Goal: Task Accomplishment & Management: Use online tool/utility

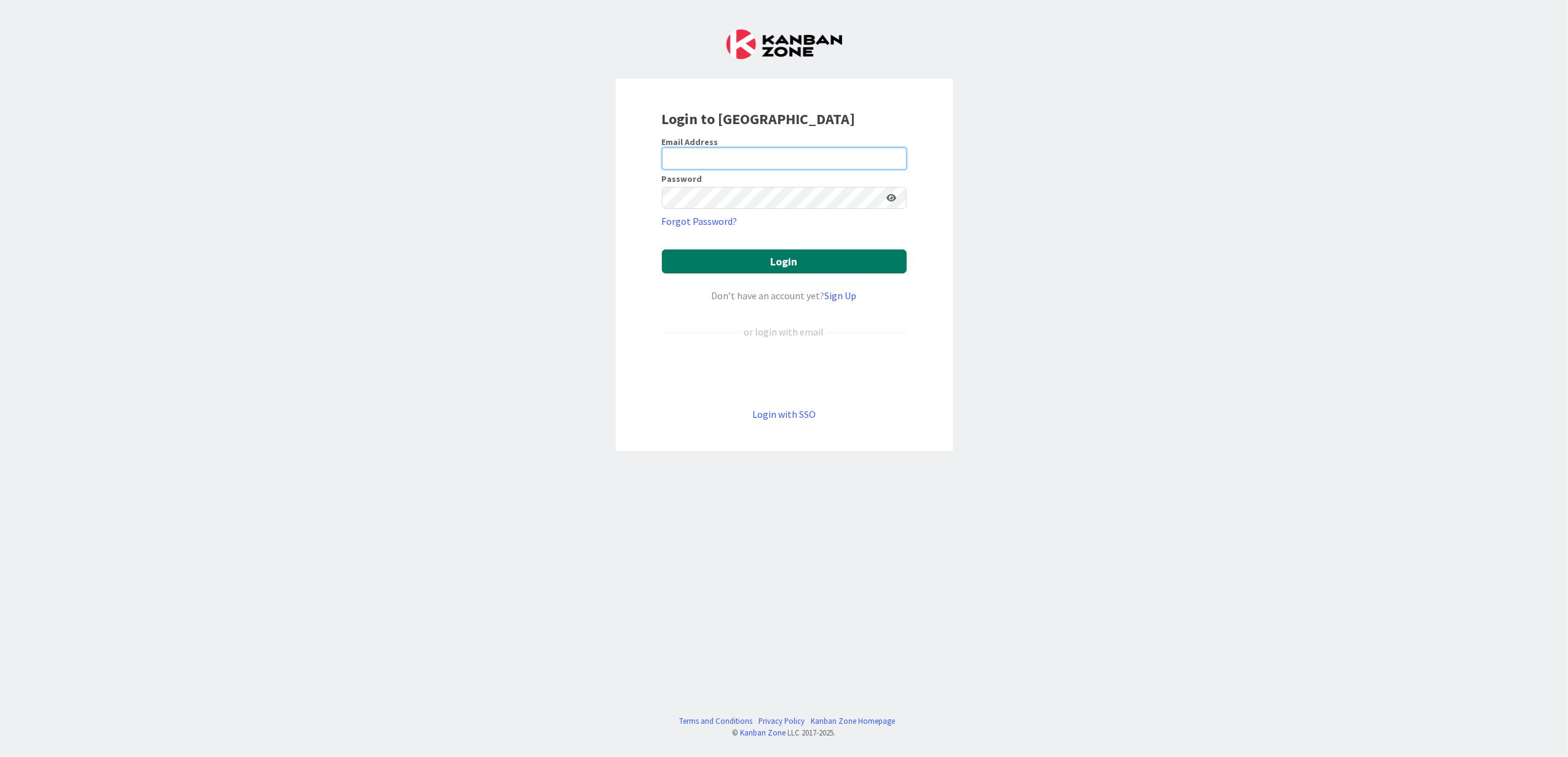
type input "[PERSON_NAME][EMAIL_ADDRESS][DOMAIN_NAME]"
click at [830, 258] on button "Login" at bounding box center [784, 262] width 244 height 24
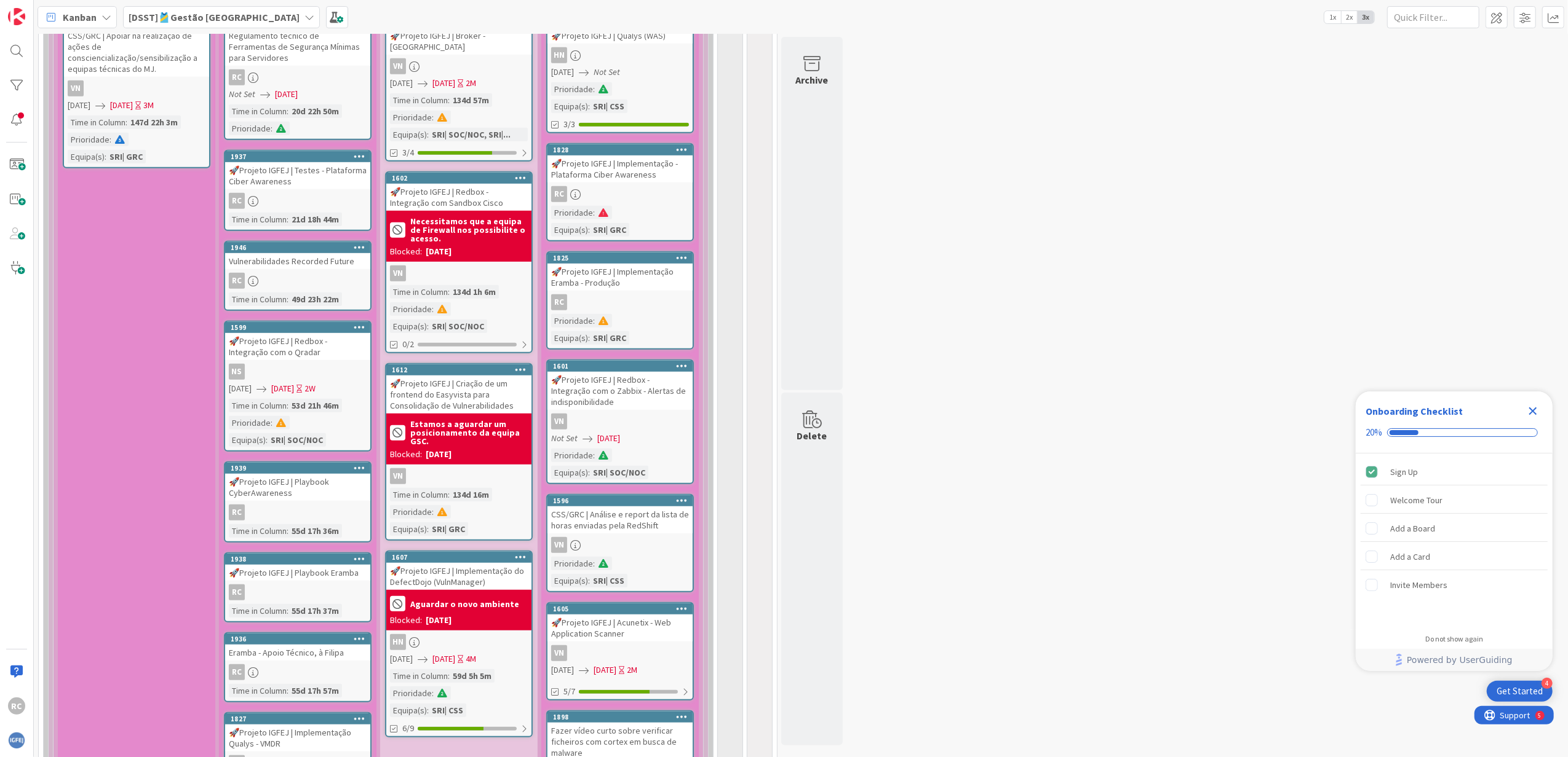
scroll to position [409, 0]
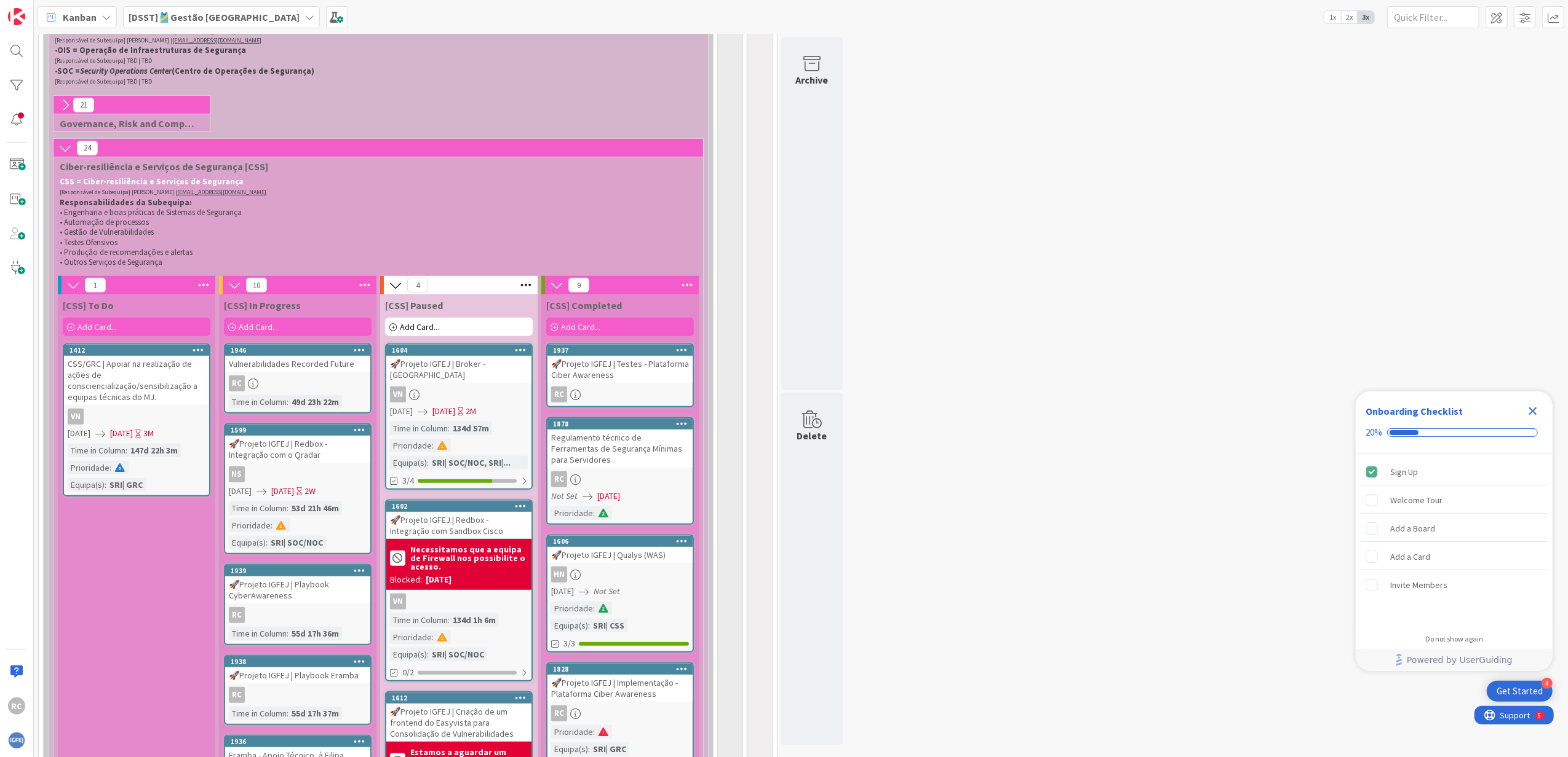
click at [361, 352] on icon at bounding box center [360, 350] width 12 height 9
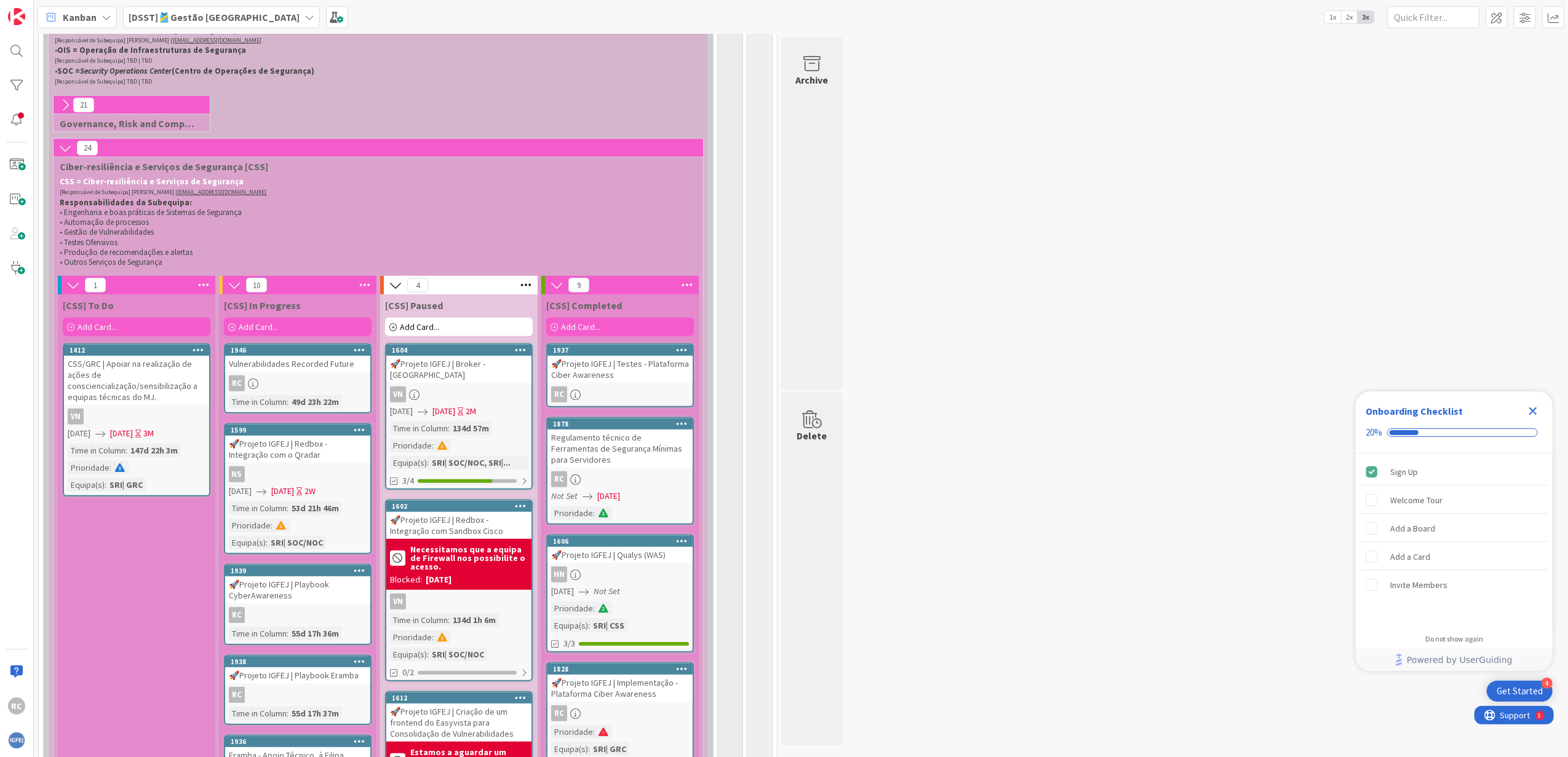
click at [306, 380] on div "RC" at bounding box center [298, 384] width 145 height 16
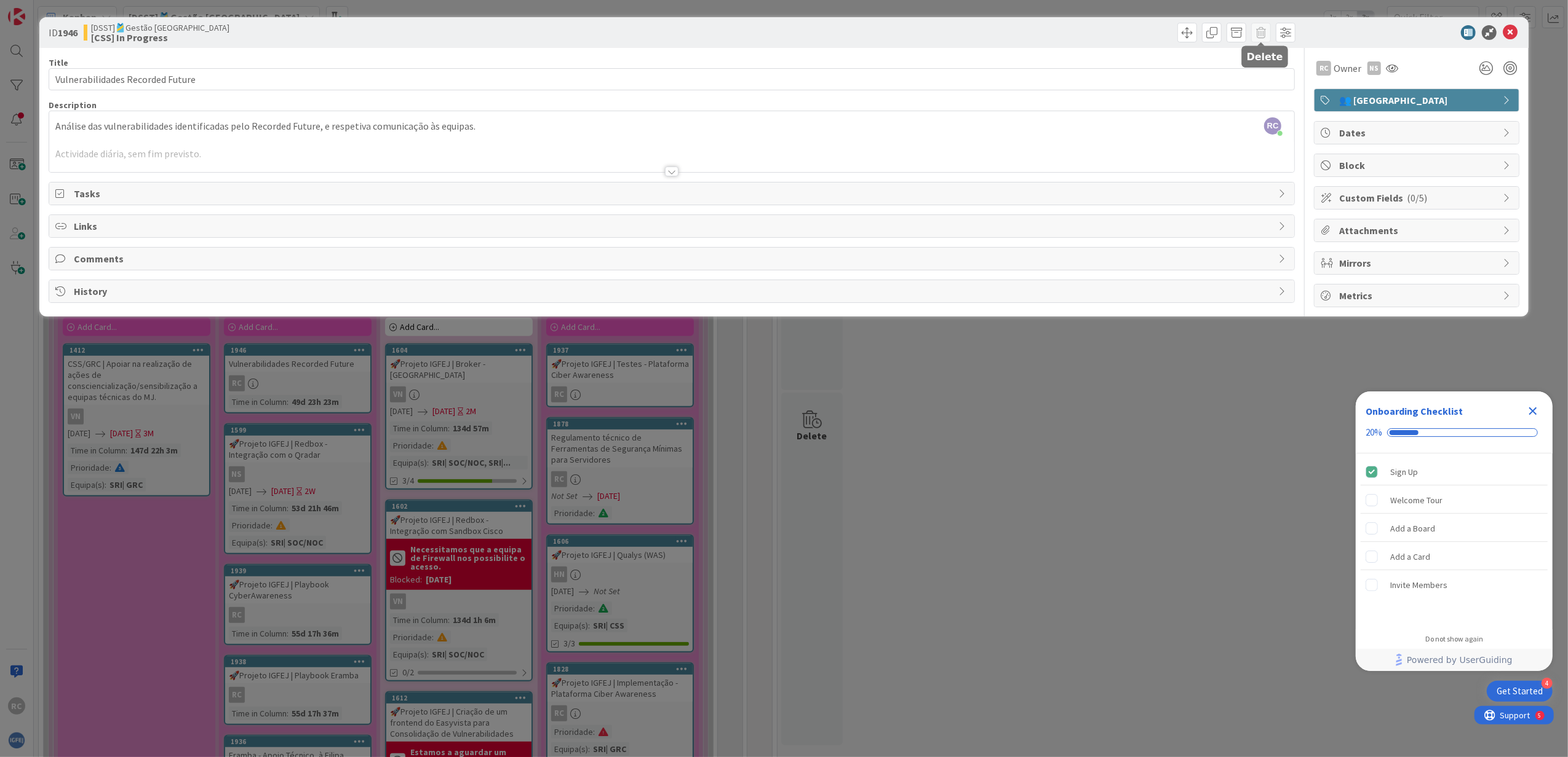
click at [1262, 37] on span at bounding box center [1261, 32] width 20 height 20
click at [1513, 37] on icon at bounding box center [1509, 32] width 15 height 15
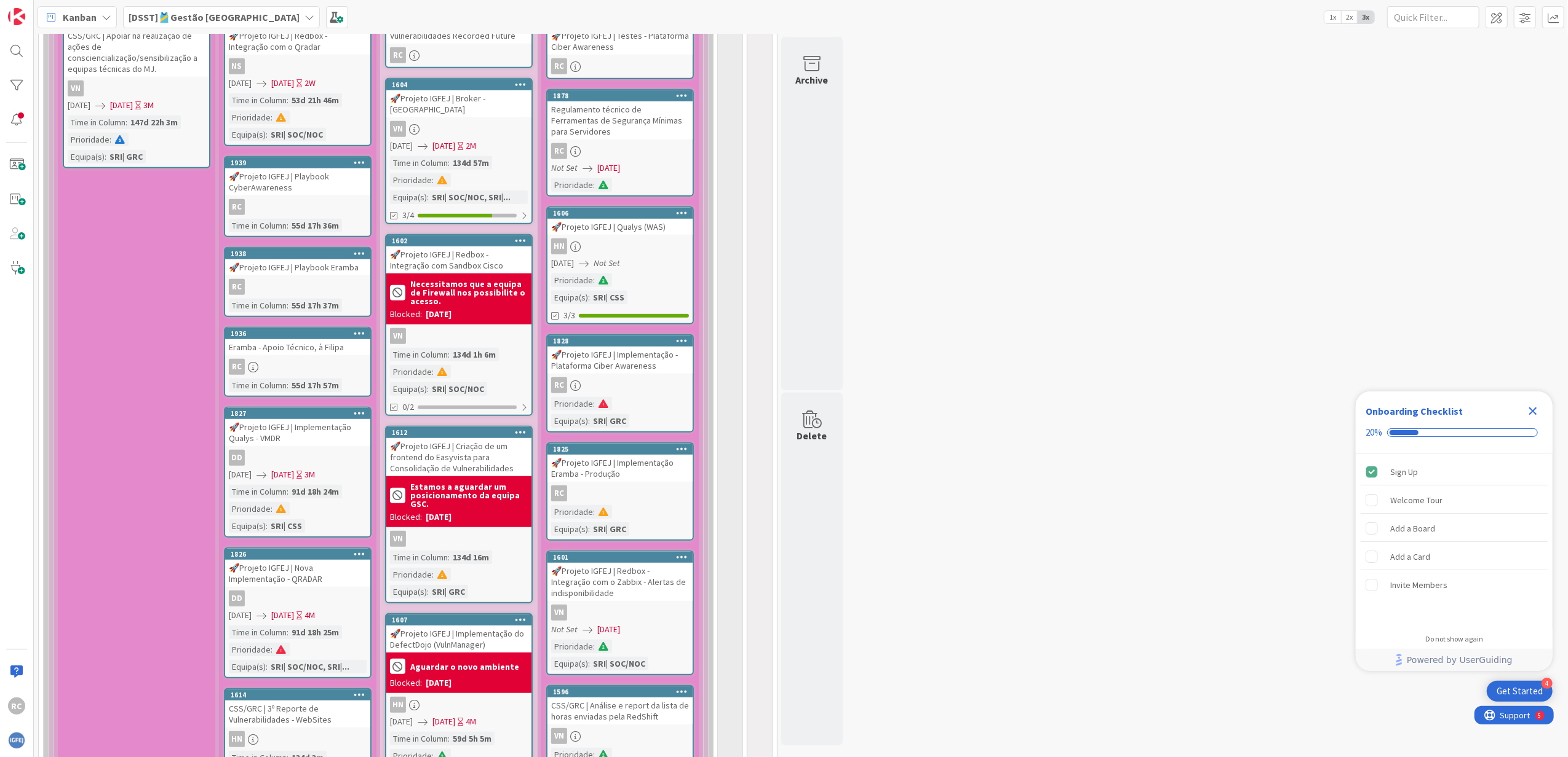
scroll to position [492, 0]
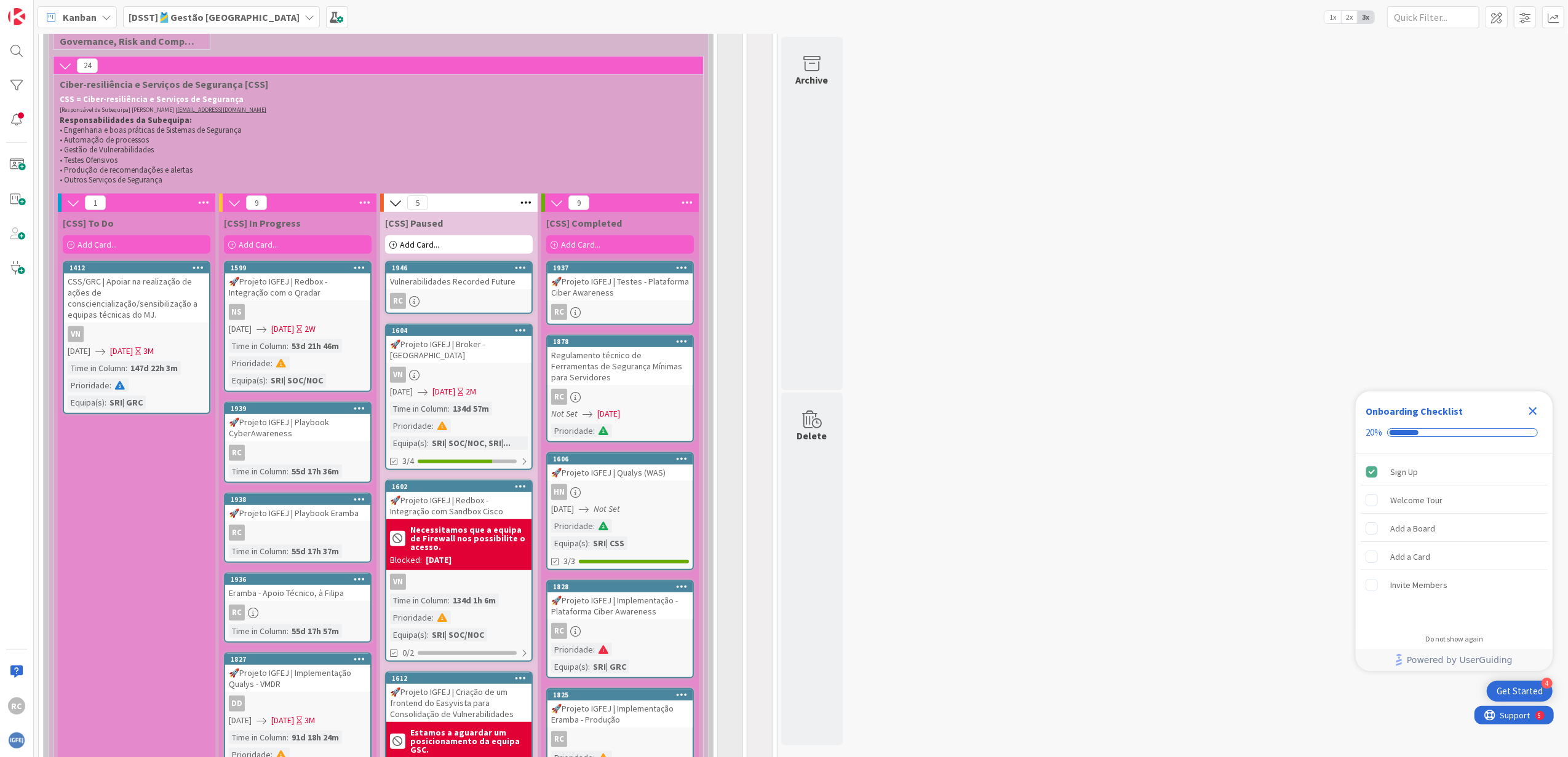
click at [527, 267] on icon at bounding box center [521, 268] width 12 height 9
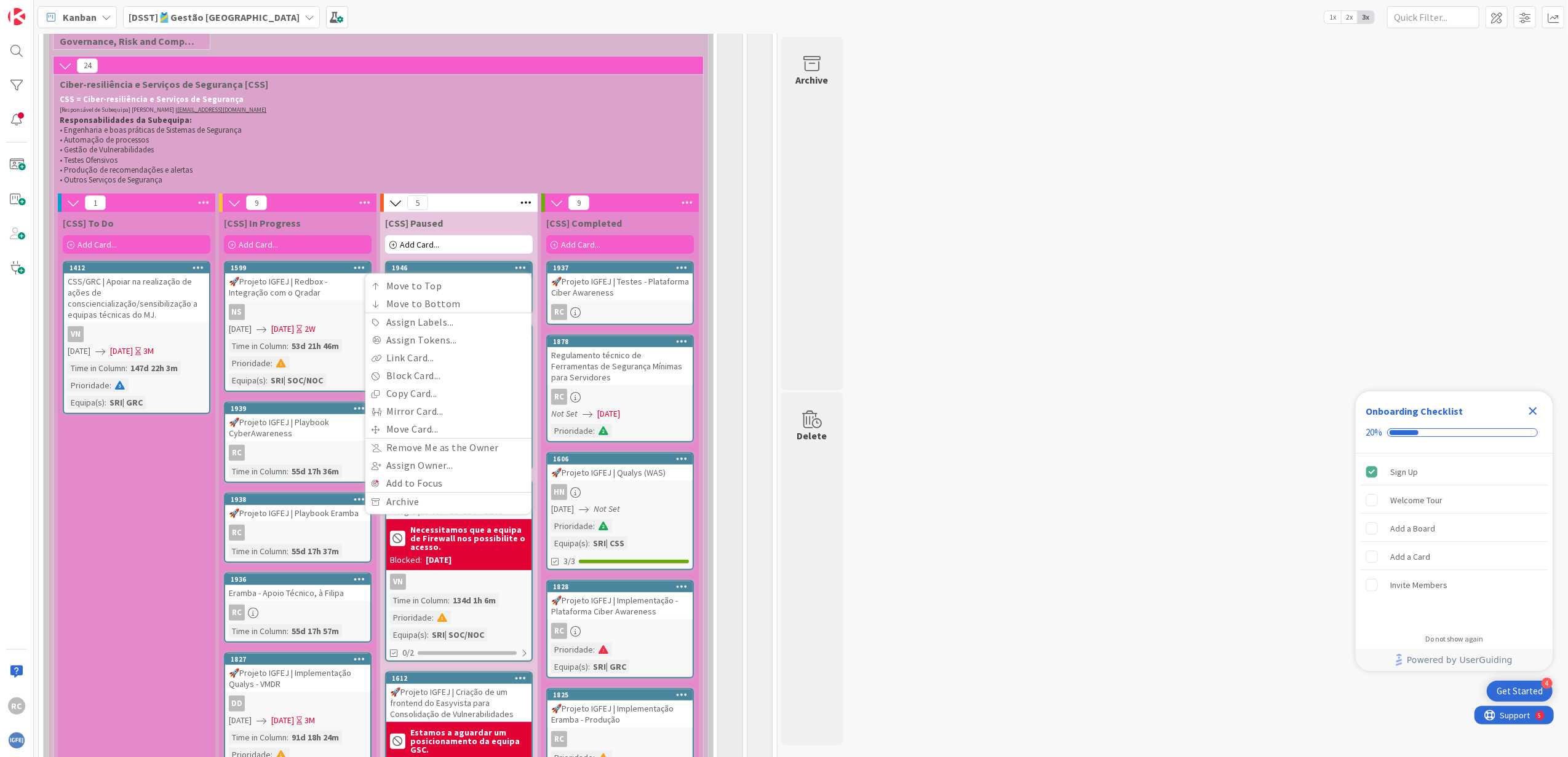
drag, startPoint x: 1071, startPoint y: 397, endPoint x: 1020, endPoint y: 398, distance: 51.0
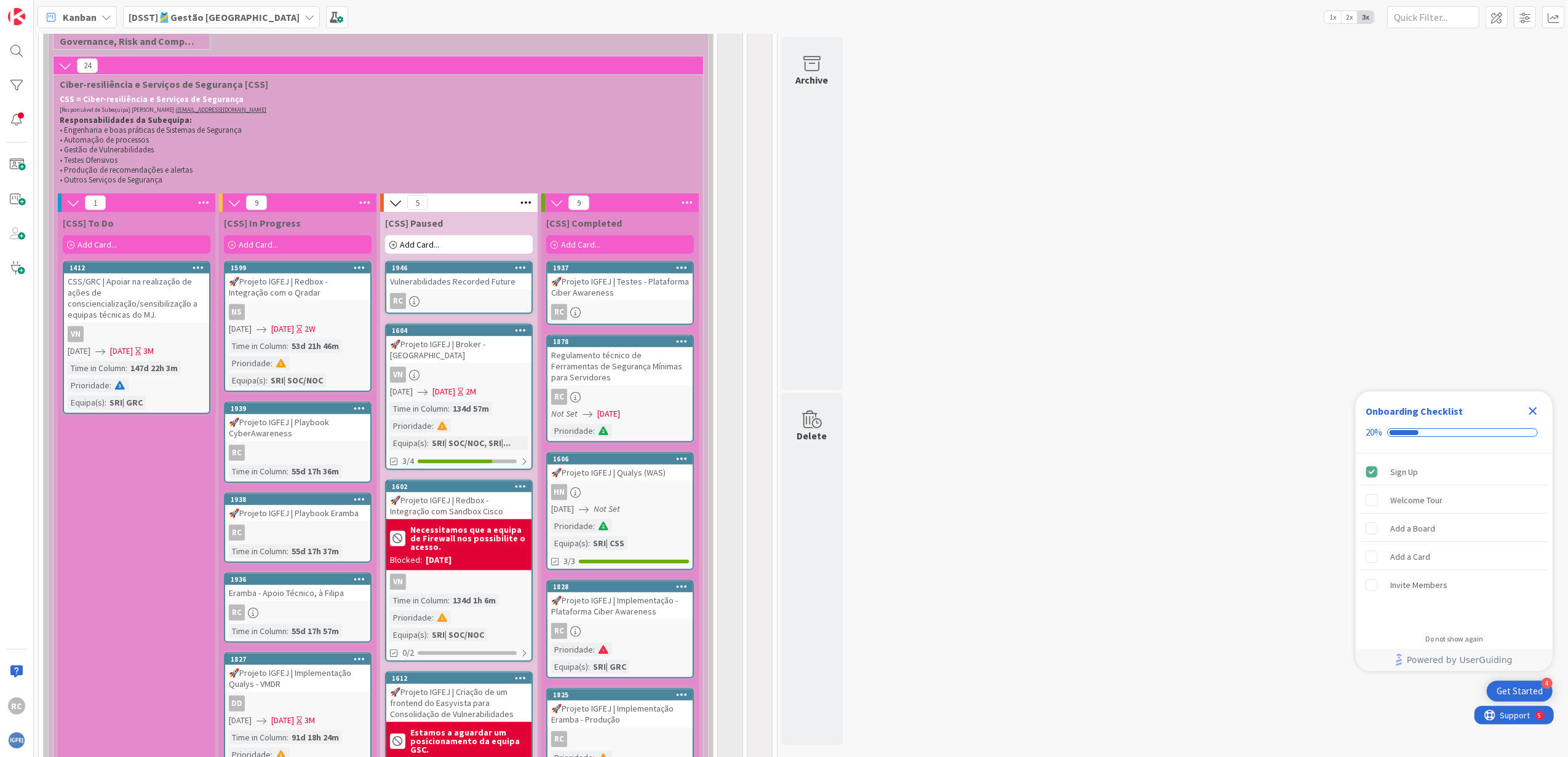
click at [448, 290] on div "Vulnerabilidades Recorded Future" at bounding box center [459, 281] width 145 height 16
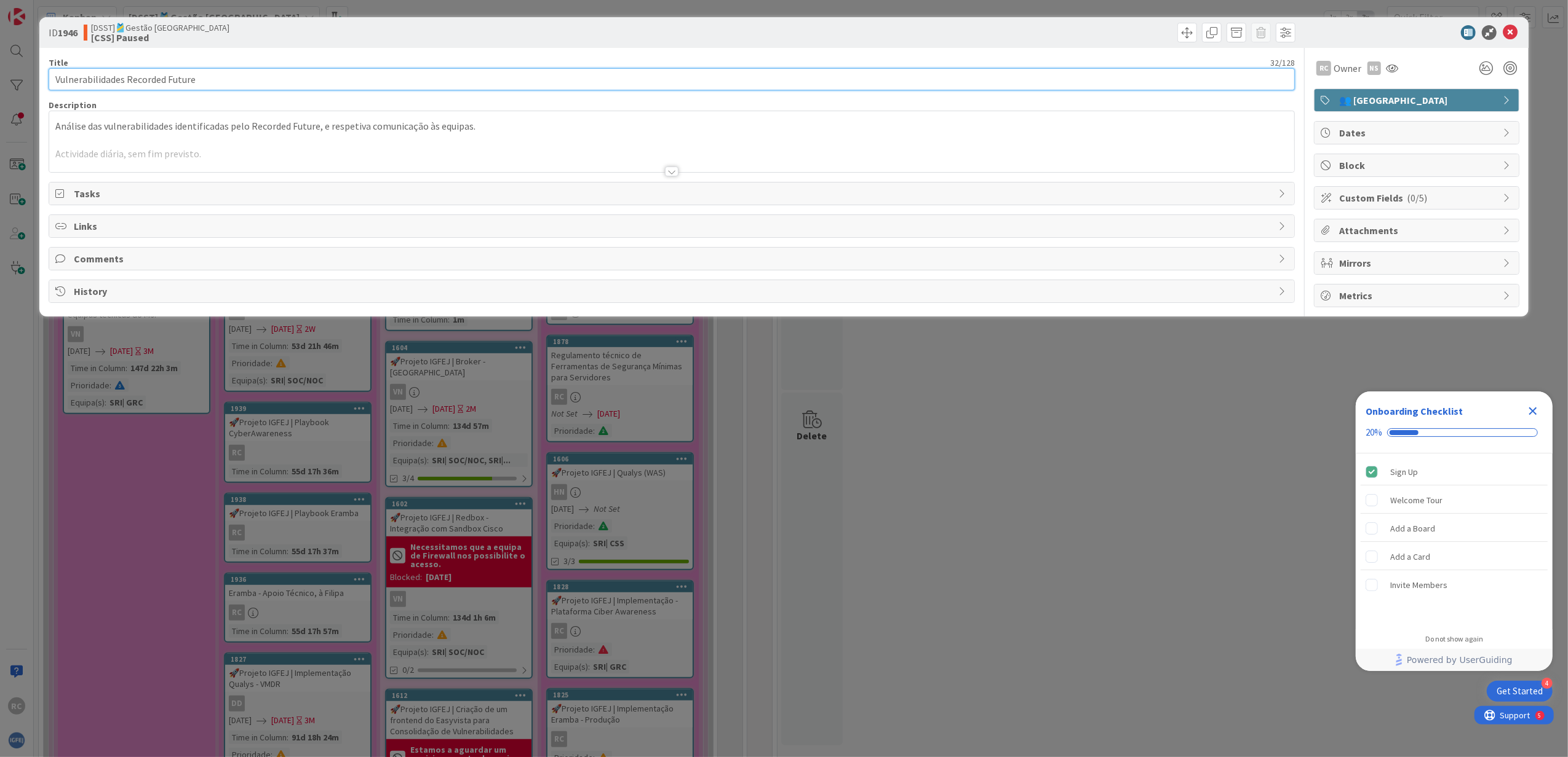
click at [332, 83] on input "Vulnerabilidades Recorded Future" at bounding box center [671, 79] width 1247 height 22
click at [445, 75] on input "Vulnerabilidades Recorded Future" at bounding box center [671, 79] width 1247 height 22
type input "C"
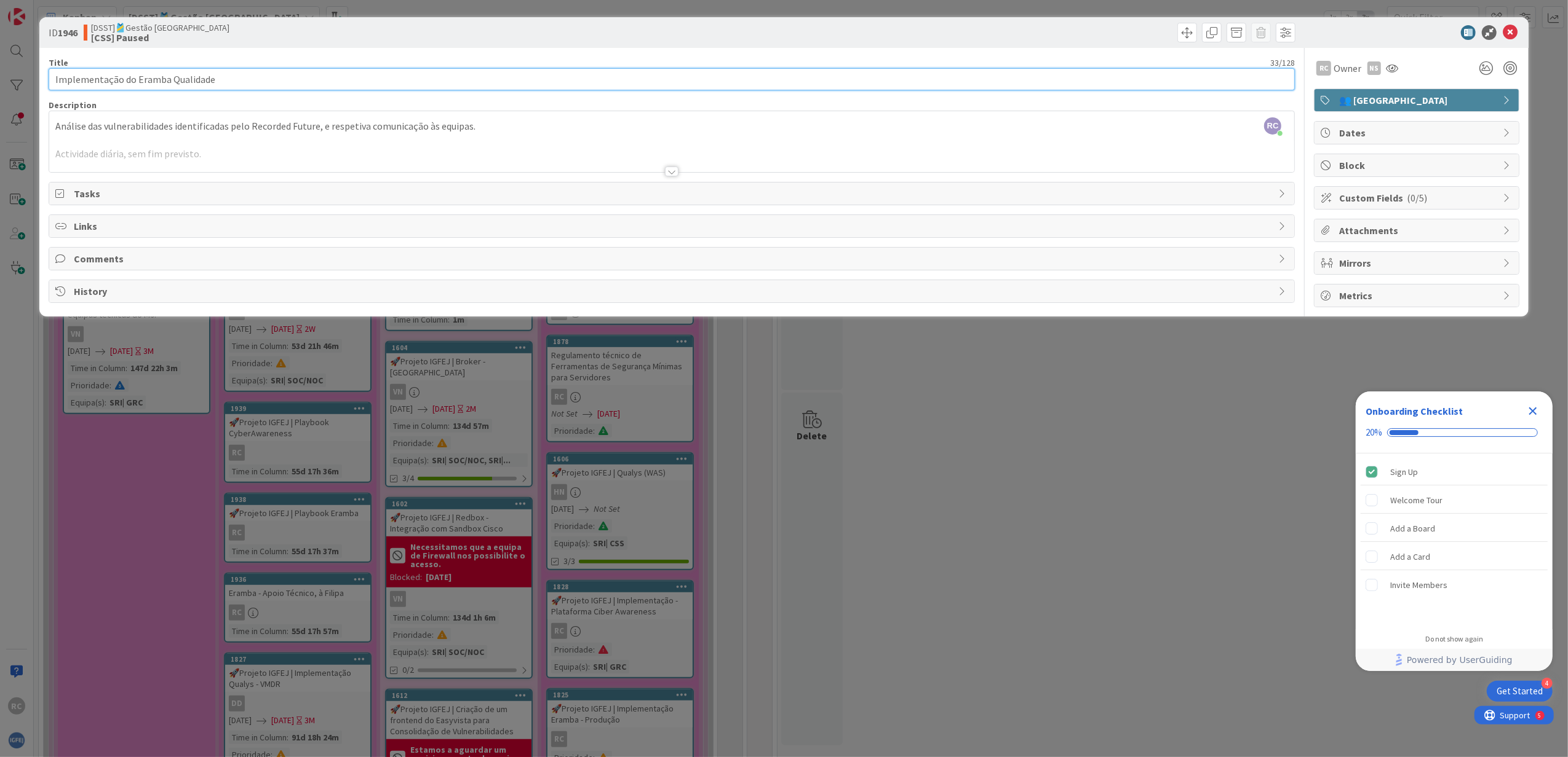
type input "Implementação do Eramba Qualidade"
click at [495, 128] on div "RC [PERSON_NAME] just joined Análise das vulnerabilidades identificadas pelo Re…" at bounding box center [671, 141] width 1245 height 61
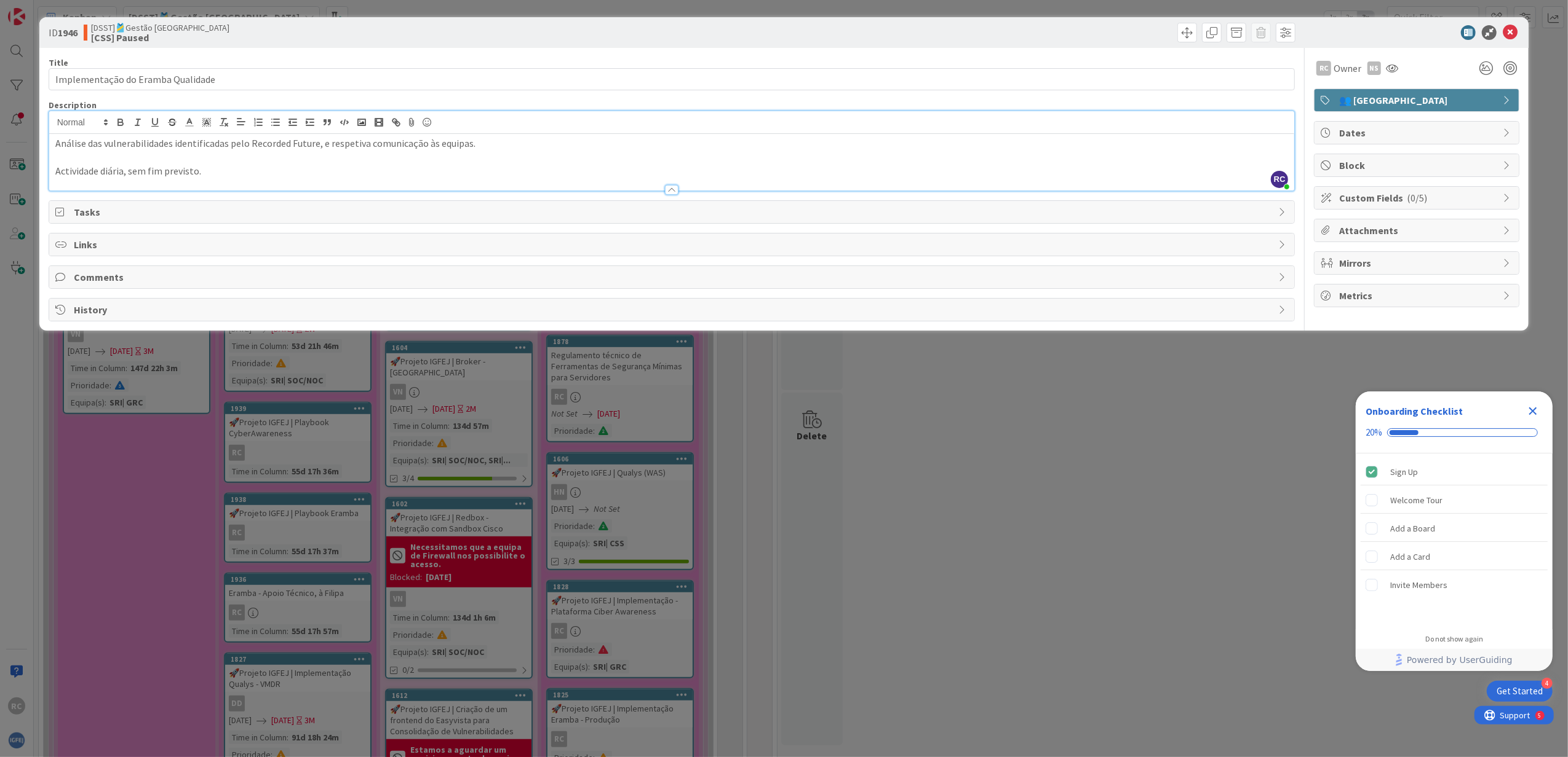
click at [495, 128] on div at bounding box center [671, 122] width 1245 height 22
click at [493, 144] on p "Análise das vulnerabilidades identificadas pelo Recorded Future, e respetiva co…" at bounding box center [671, 144] width 1233 height 14
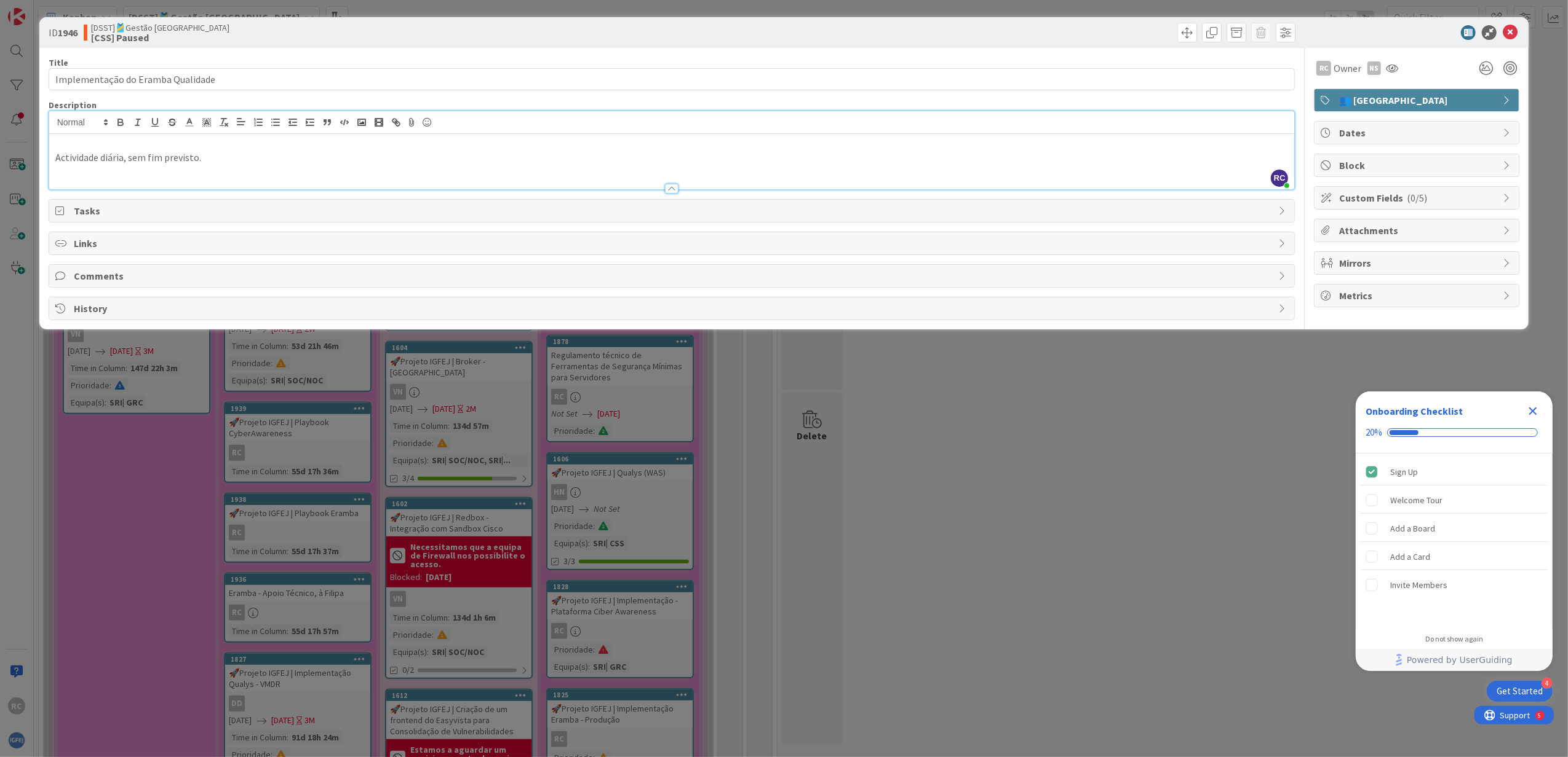
click at [244, 158] on p "Actividade diária, sem fim previsto." at bounding box center [671, 157] width 1233 height 14
click at [1379, 68] on div "NS" at bounding box center [1374, 68] width 14 height 14
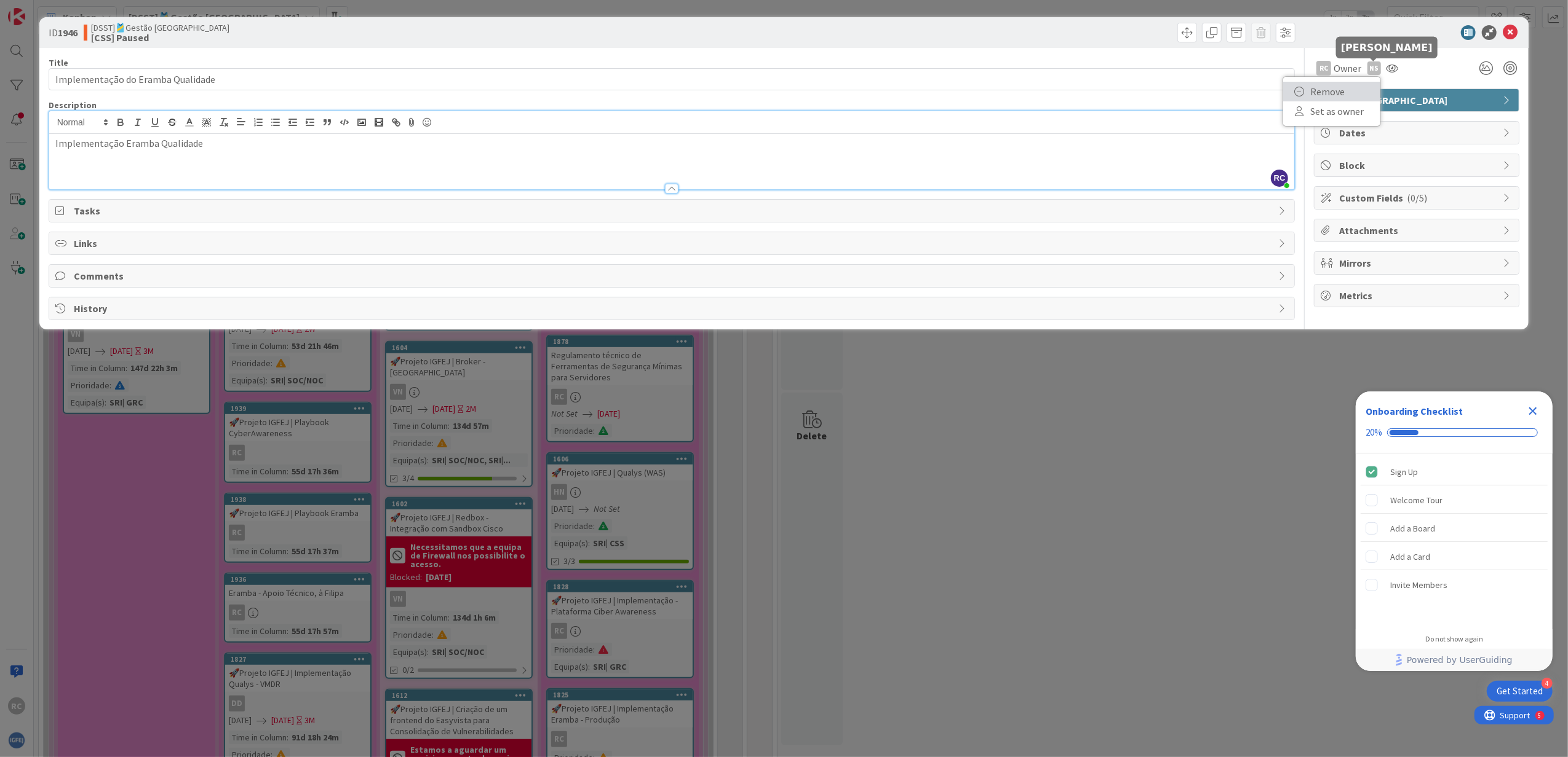
click at [1354, 87] on link "Remove" at bounding box center [1331, 91] width 97 height 20
click at [1372, 165] on span "Block" at bounding box center [1417, 165] width 157 height 15
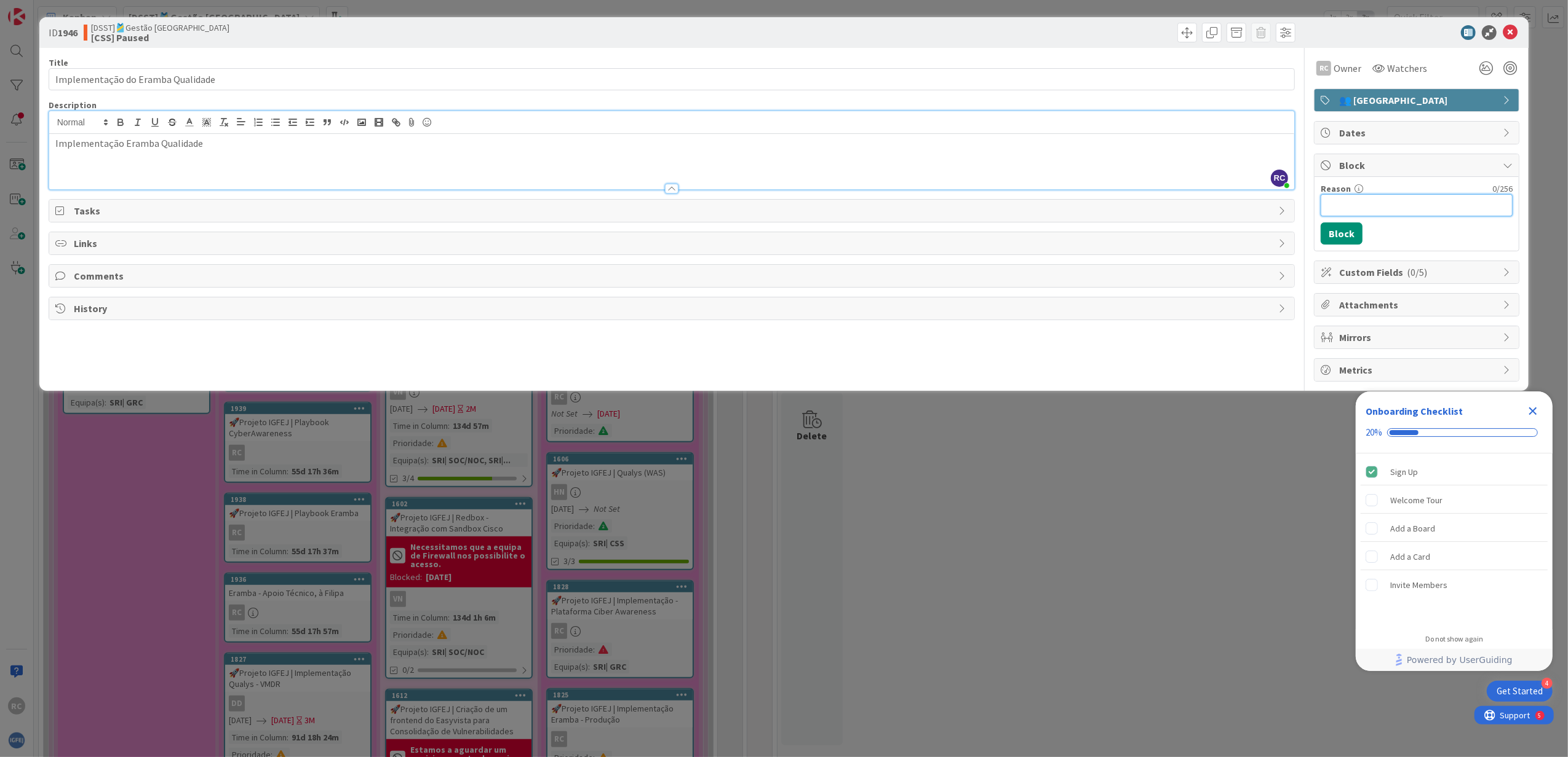
click at [1378, 208] on input "Reason" at bounding box center [1416, 206] width 192 height 22
type input "Aguardo criação da máquina, insistência já foi feita"
click at [1349, 230] on button "Block" at bounding box center [1341, 234] width 42 height 22
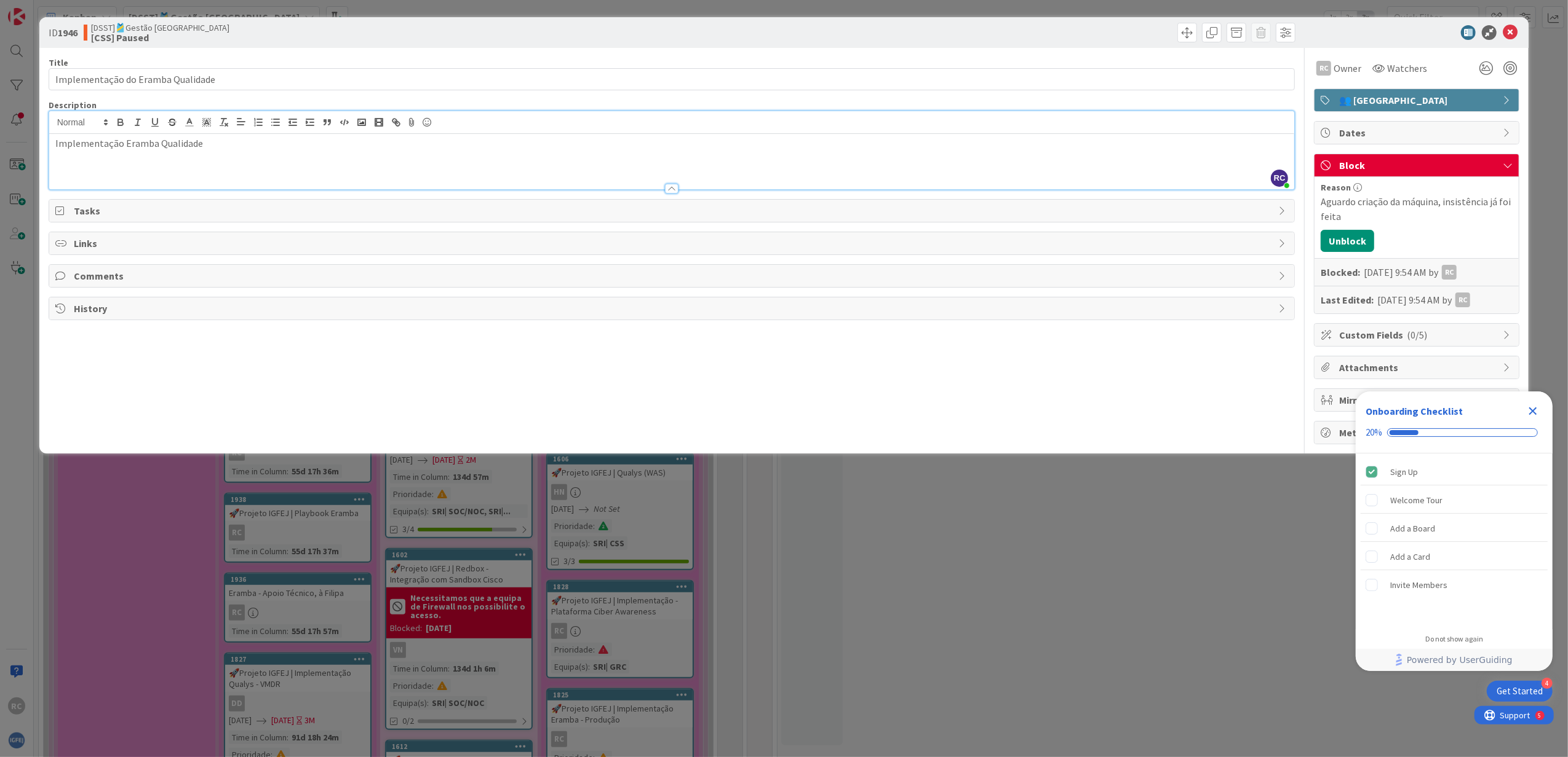
click at [1534, 411] on icon "Close Checklist" at bounding box center [1533, 411] width 8 height 8
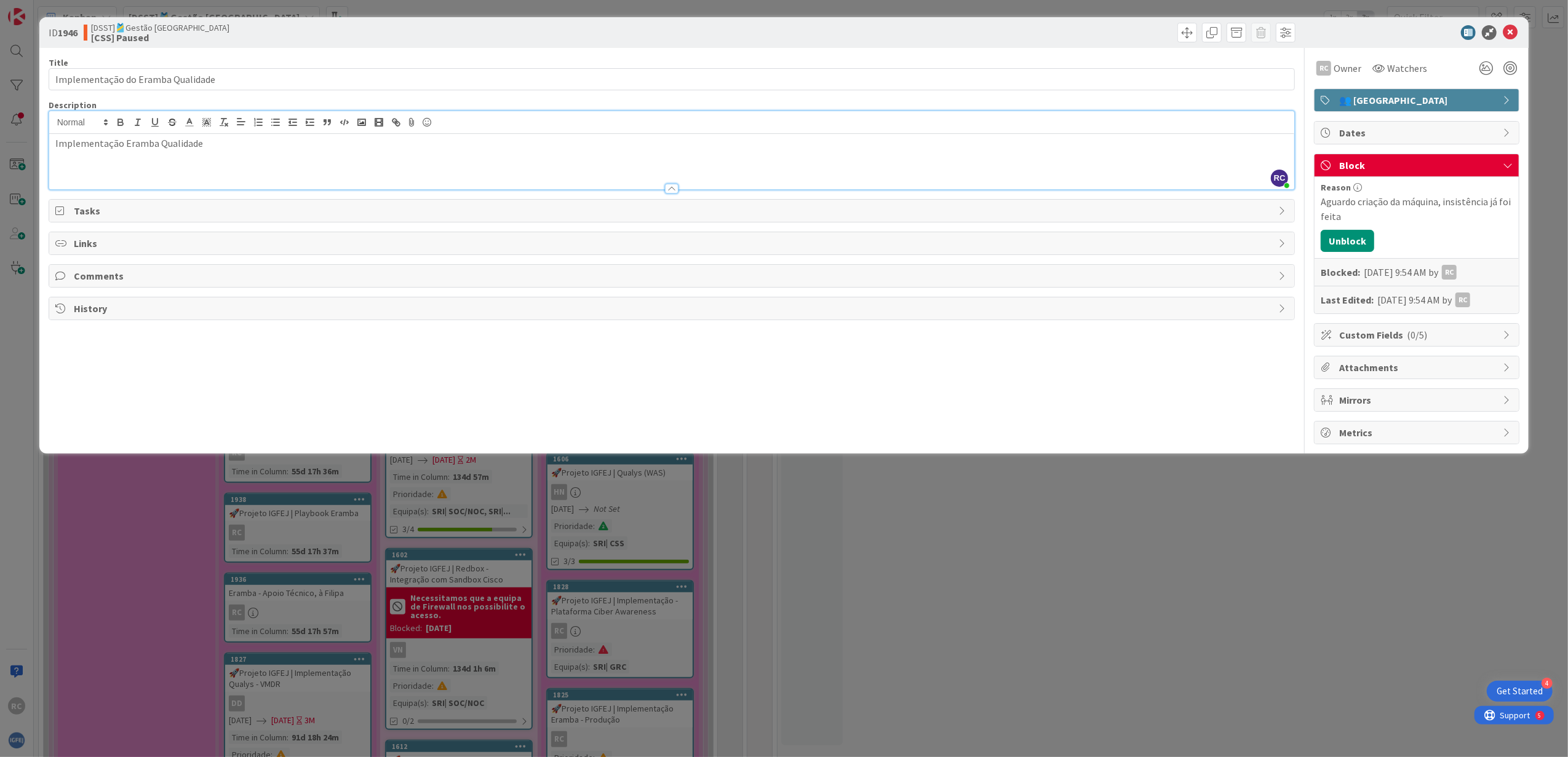
scroll to position [0, 0]
click at [1427, 339] on span "Custom Fields ( 0/5 )" at bounding box center [1417, 335] width 157 height 15
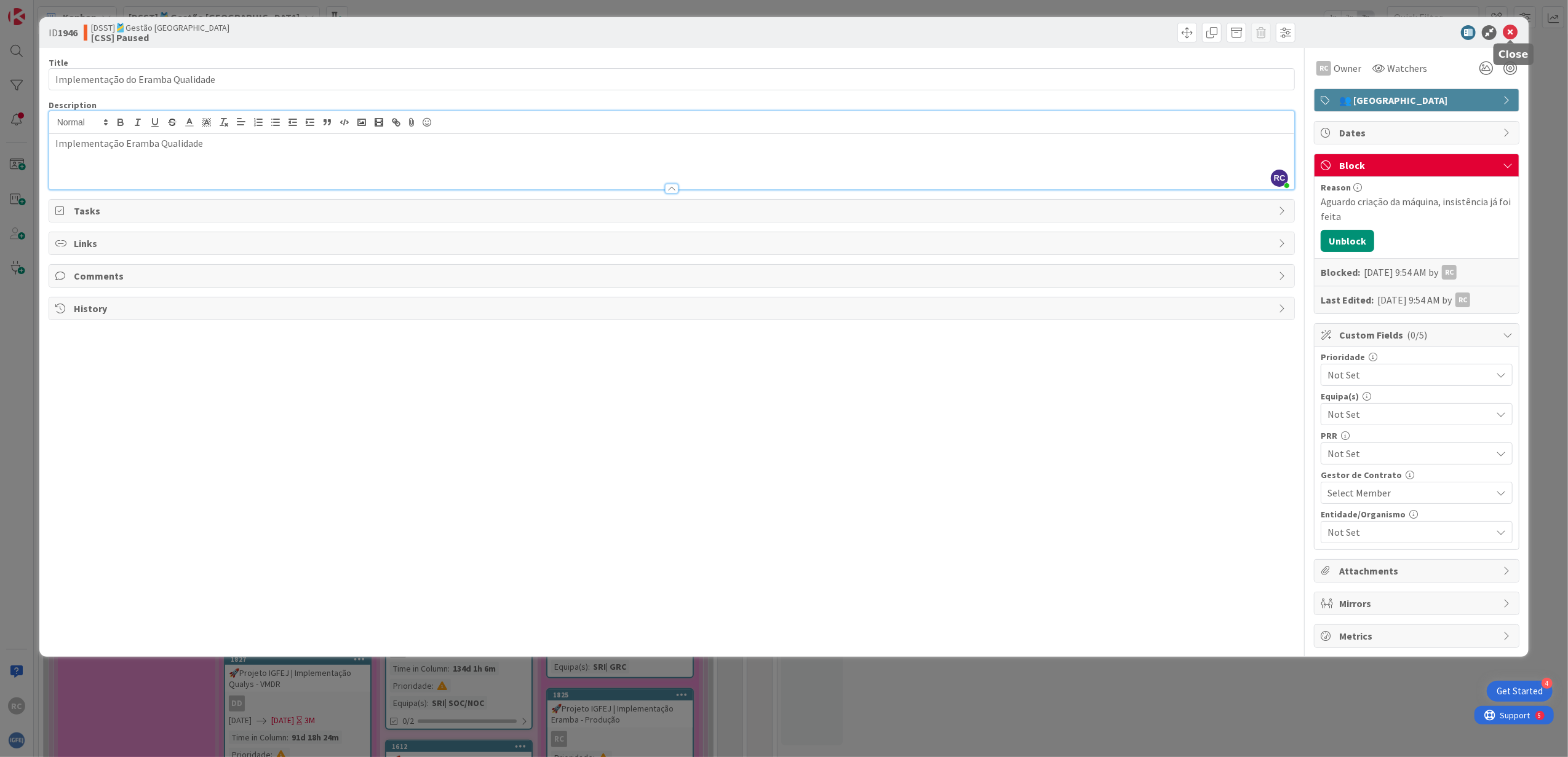
click at [1516, 31] on icon at bounding box center [1509, 32] width 15 height 15
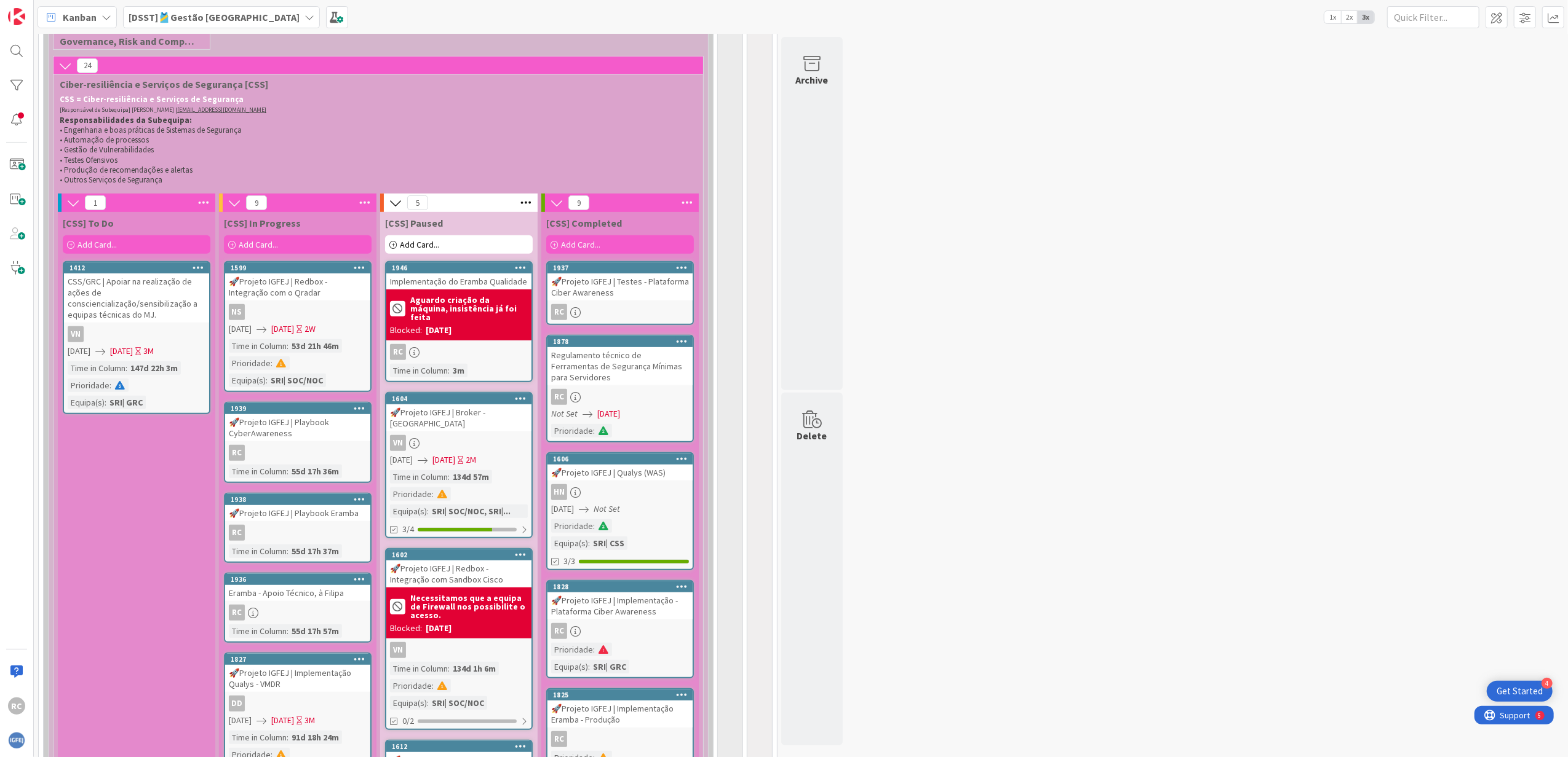
click at [361, 412] on icon at bounding box center [360, 409] width 12 height 9
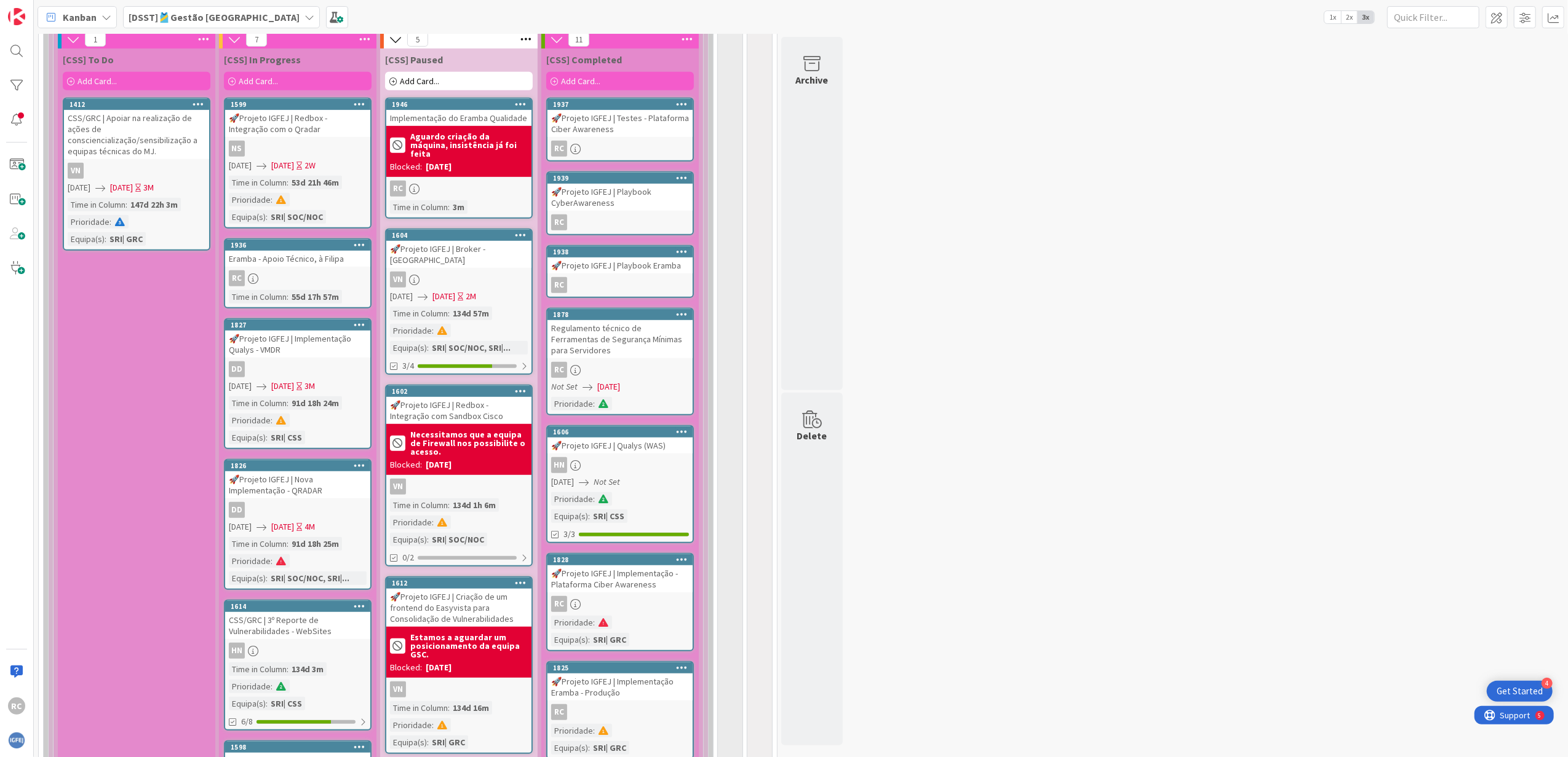
scroll to position [574, 0]
